Goal: Task Accomplishment & Management: Use online tool/utility

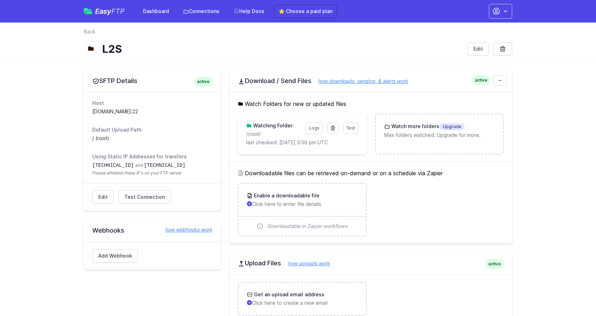
scroll to position [88, 0]
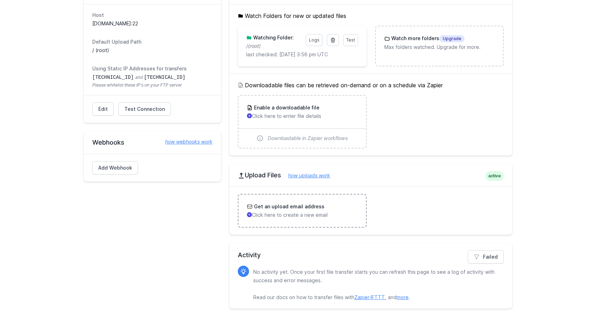
click at [288, 207] on h3 "Get an upload email address" at bounding box center [288, 206] width 72 height 7
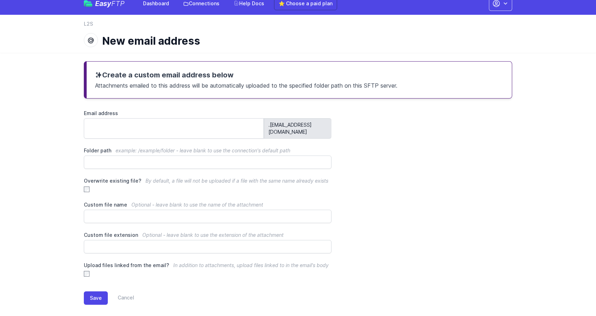
scroll to position [7, 0]
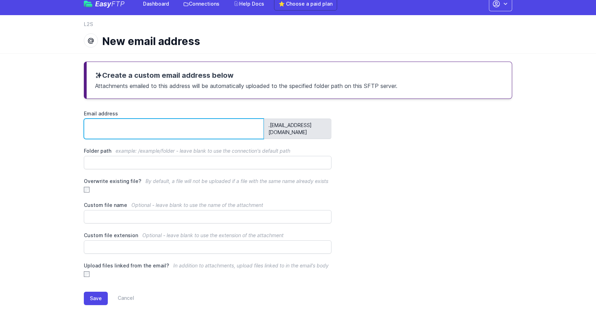
click at [123, 120] on input "Email address" at bounding box center [174, 129] width 180 height 20
click at [92, 163] on div "Email address .4kh4y5@upload.easyftp.io Folder path example: /example/folder - …" at bounding box center [298, 194] width 428 height 168
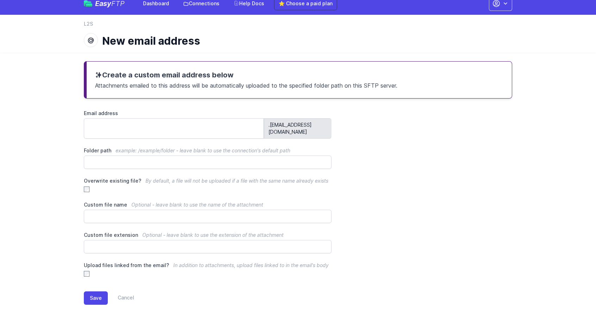
scroll to position [7, 0]
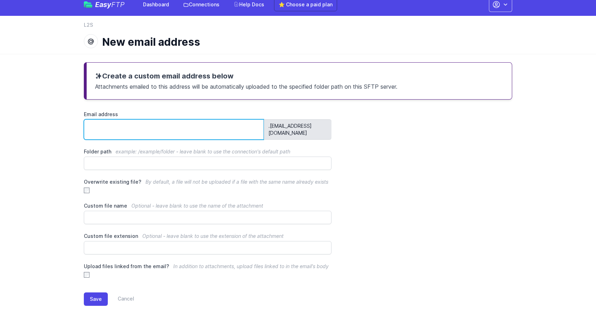
click at [244, 126] on input "Email address" at bounding box center [174, 129] width 180 height 20
click at [211, 190] on div "Email address .4kh4y5@upload.easyftp.io Folder path example: /example/folder - …" at bounding box center [298, 195] width 428 height 168
click at [169, 124] on input "Email address" at bounding box center [174, 129] width 180 height 20
type input "**********"
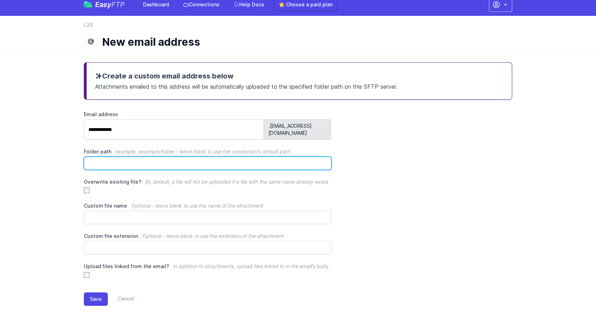
click at [136, 157] on input "Folder path example: /example/folder - leave blank to use the connection's defa…" at bounding box center [207, 163] width 247 height 13
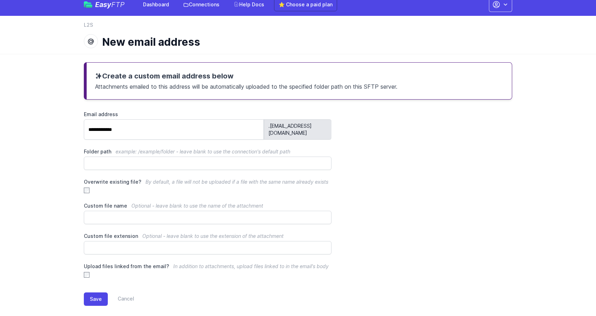
click at [244, 149] on span "example: /example/folder - leave blank to use the connection's default path" at bounding box center [202, 152] width 175 height 6
click at [244, 157] on input "Folder path example: /example/folder - leave blank to use the connection's defa…" at bounding box center [207, 163] width 247 height 13
click at [93, 283] on div "Save Cancel" at bounding box center [298, 297] width 428 height 39
click at [86, 278] on div "Save Cancel" at bounding box center [298, 297] width 428 height 39
click at [86, 270] on div "Upload files linked from the email? In addition to attachments, upload files li…" at bounding box center [207, 270] width 247 height 15
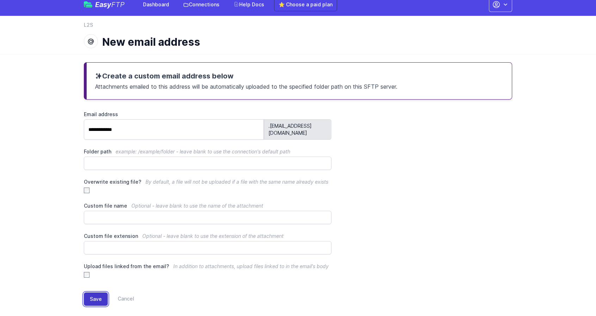
click at [94, 294] on button "Save" at bounding box center [96, 299] width 24 height 13
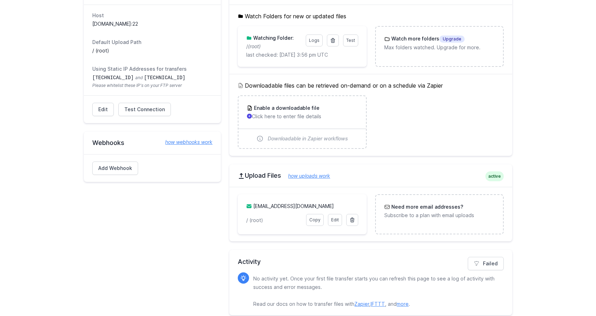
scroll to position [94, 0]
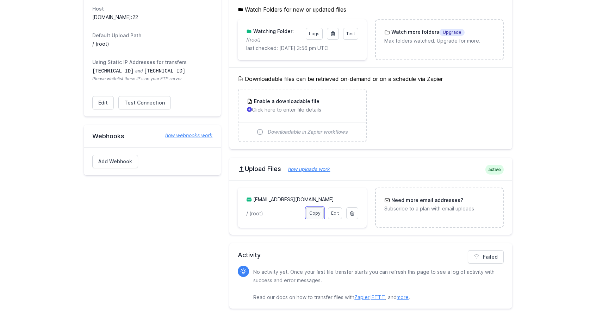
click at [313, 212] on link "Copy" at bounding box center [315, 213] width 18 height 12
click at [313, 212] on link "✔ Copied" at bounding box center [310, 213] width 26 height 12
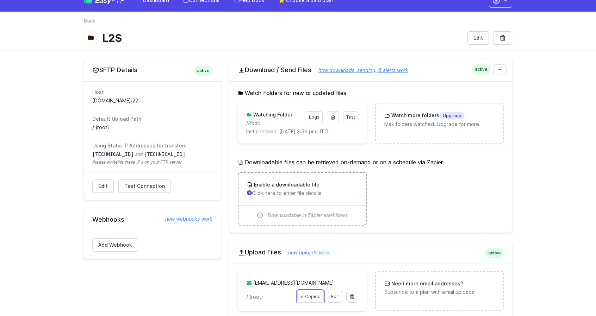
scroll to position [0, 0]
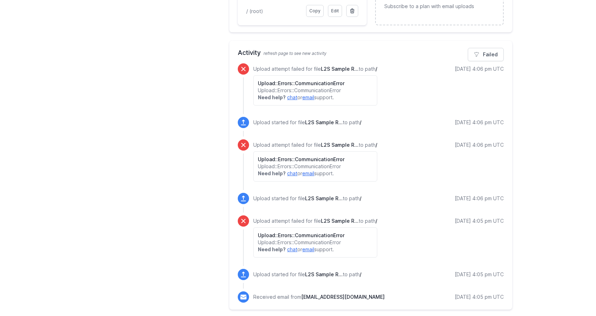
scroll to position [297, 0]
click at [284, 88] on p "Upload::Errors::CommunicationError" at bounding box center [315, 90] width 115 height 7
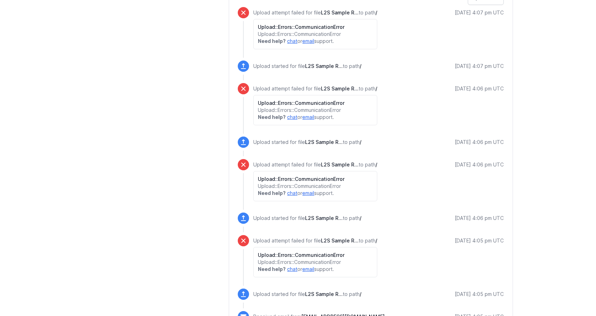
scroll to position [373, 0]
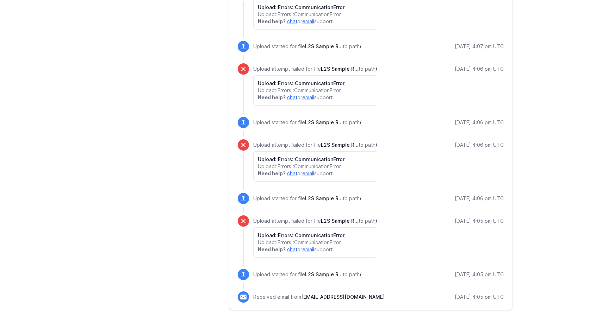
click at [264, 235] on h6 "Upload::Errors::CommunicationError" at bounding box center [315, 235] width 115 height 7
click at [244, 220] on icon at bounding box center [243, 221] width 7 height 7
click at [275, 249] on strong "Need help?" at bounding box center [272, 249] width 28 height 6
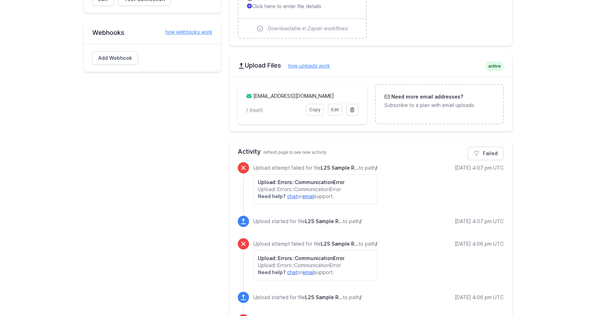
scroll to position [175, 0]
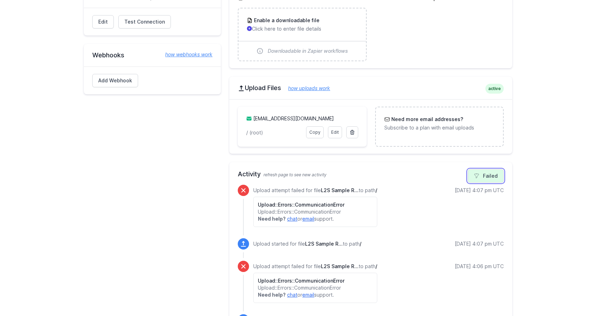
click at [486, 176] on link "Failed" at bounding box center [485, 175] width 36 height 13
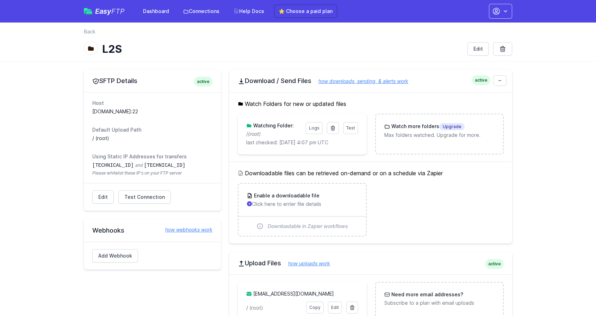
scroll to position [94, 0]
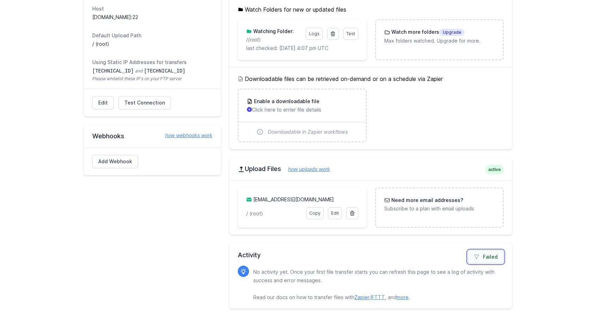
click at [476, 254] on icon at bounding box center [476, 257] width 6 height 6
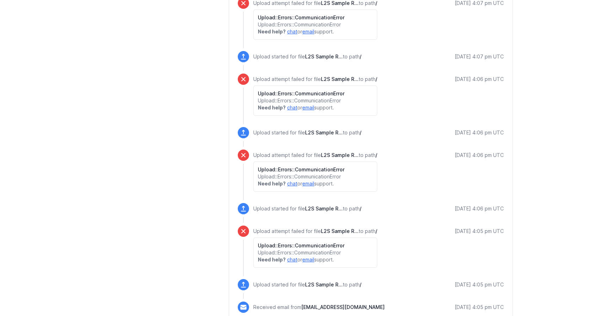
scroll to position [363, 0]
click at [289, 259] on link "chat" at bounding box center [292, 259] width 10 height 6
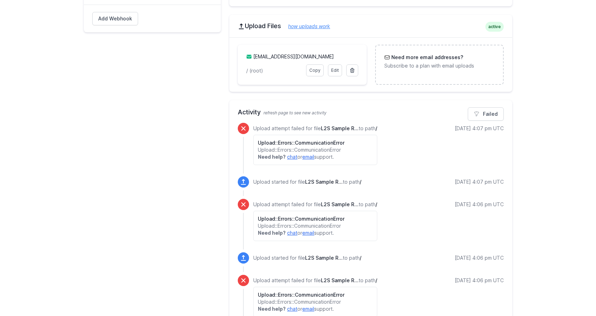
scroll to position [238, 0]
click at [300, 146] on p "Upload::Errors::CommunicationError" at bounding box center [315, 149] width 115 height 7
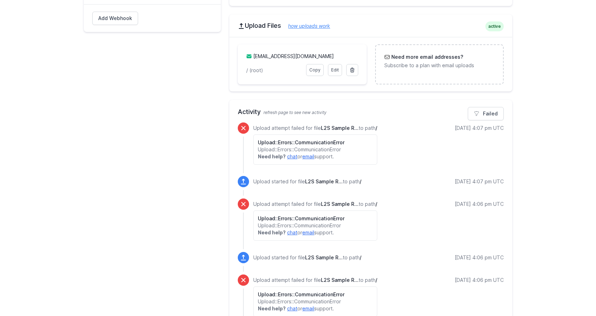
click at [300, 146] on p "Upload::Errors::CommunicationError" at bounding box center [315, 149] width 115 height 7
click at [283, 139] on h6 "Upload::Errors::CommunicationError" at bounding box center [315, 142] width 115 height 7
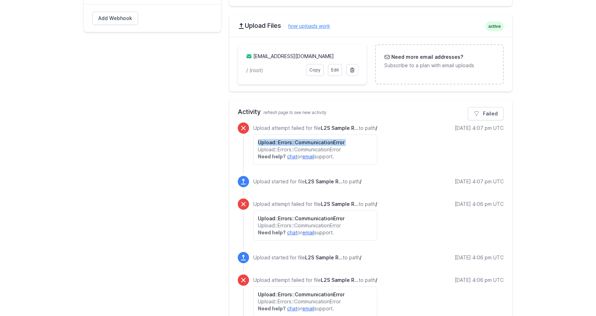
click at [283, 139] on h6 "Upload::Errors::CommunicationError" at bounding box center [315, 142] width 115 height 7
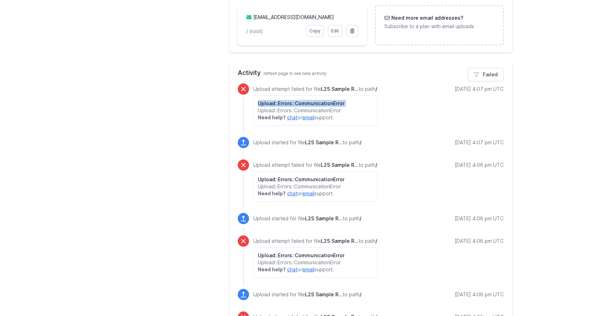
scroll to position [274, 0]
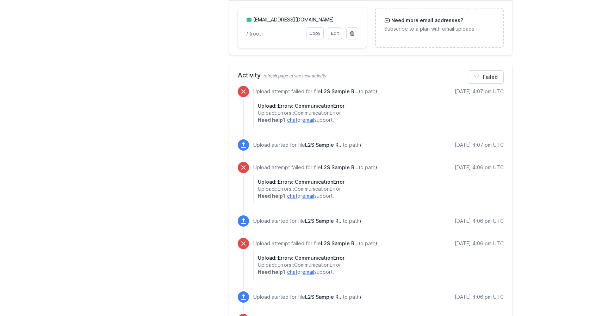
click at [414, 159] on div "Upload started for file L2S Sample R... to path / [DATE] 4:07 pm UTC" at bounding box center [371, 150] width 266 height 23
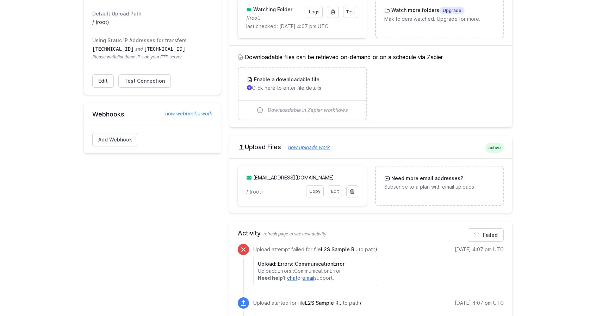
scroll to position [129, 0]
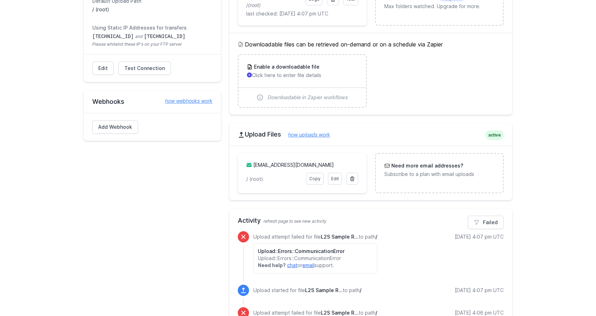
click at [306, 135] on link "how uploads work" at bounding box center [305, 135] width 49 height 6
